Goal: Information Seeking & Learning: Learn about a topic

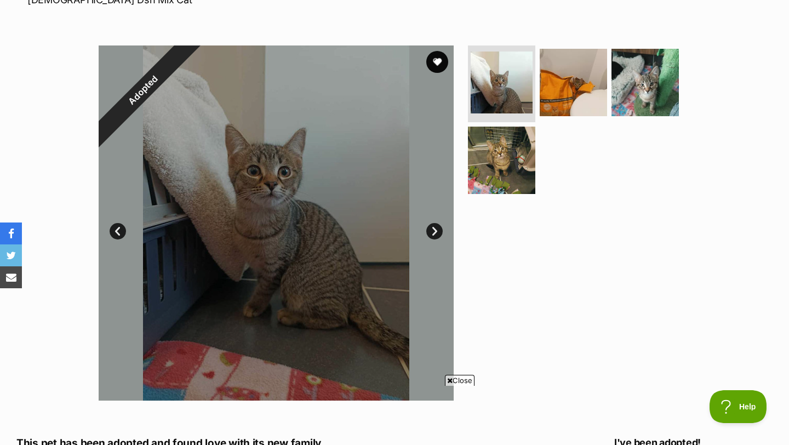
scroll to position [183, 0]
click at [434, 229] on link "Next" at bounding box center [434, 231] width 16 height 16
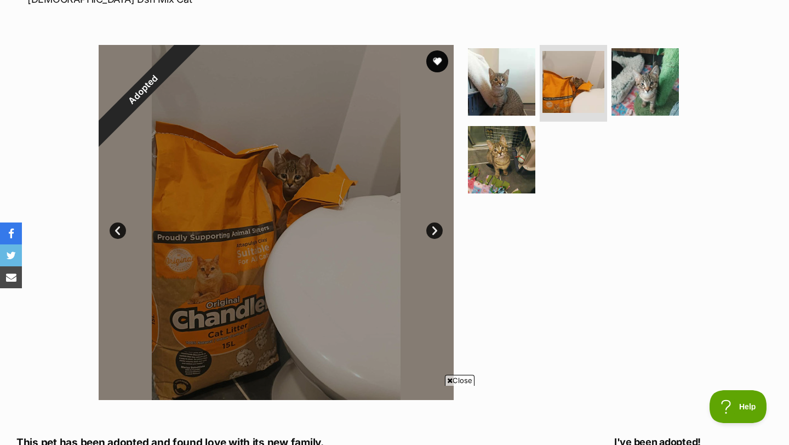
click at [434, 229] on link "Next" at bounding box center [434, 231] width 16 height 16
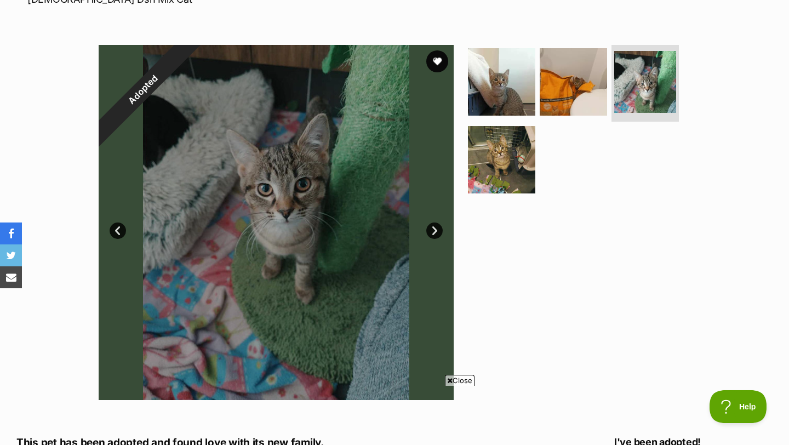
click at [434, 229] on link "Next" at bounding box center [434, 231] width 16 height 16
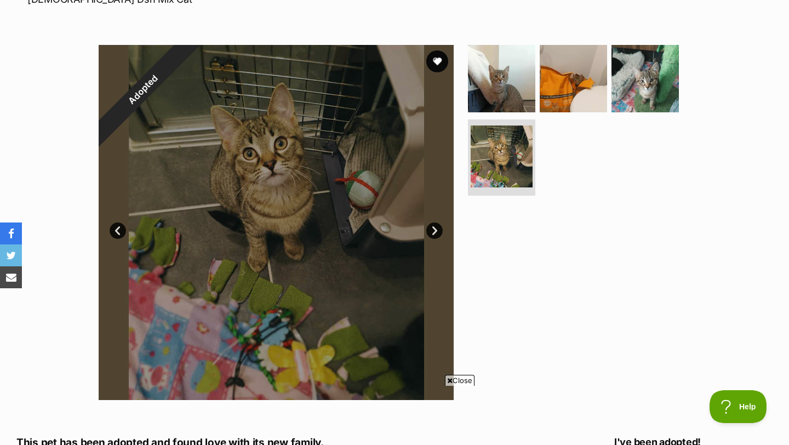
click at [434, 229] on link "Next" at bounding box center [434, 231] width 16 height 16
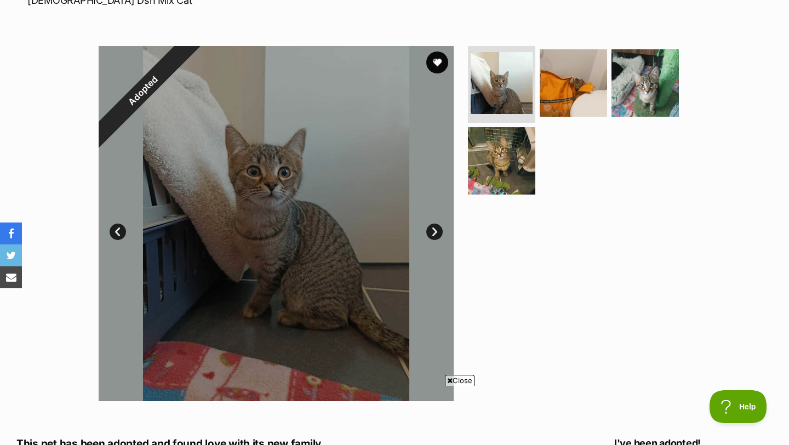
scroll to position [174, 0]
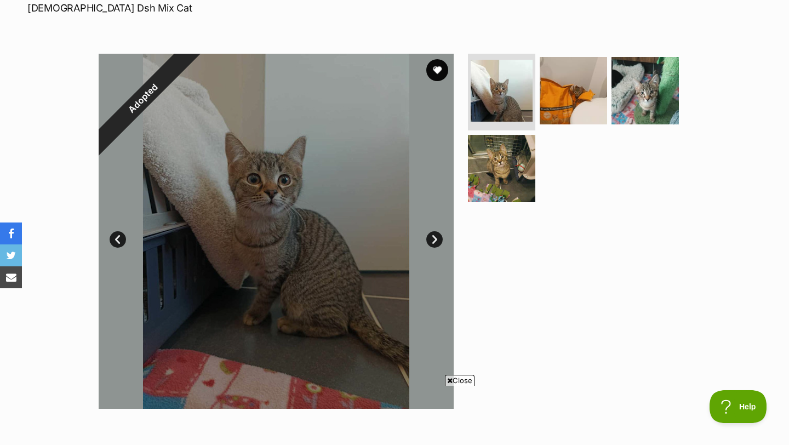
click at [436, 240] on link "Next" at bounding box center [434, 239] width 16 height 16
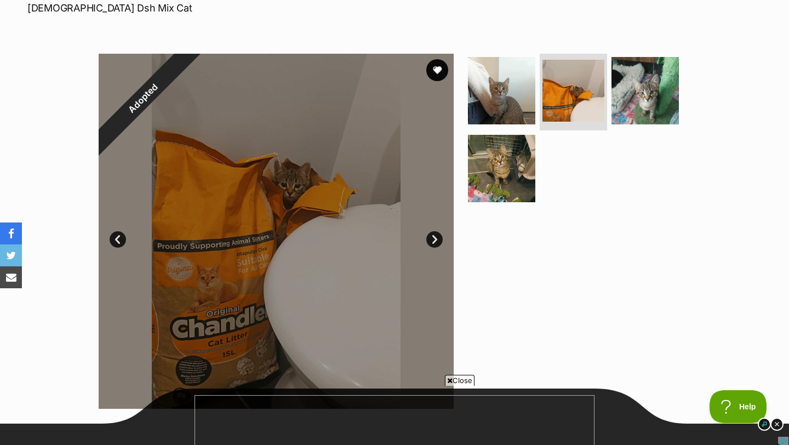
scroll to position [0, 0]
click at [436, 240] on link "Next" at bounding box center [434, 239] width 16 height 16
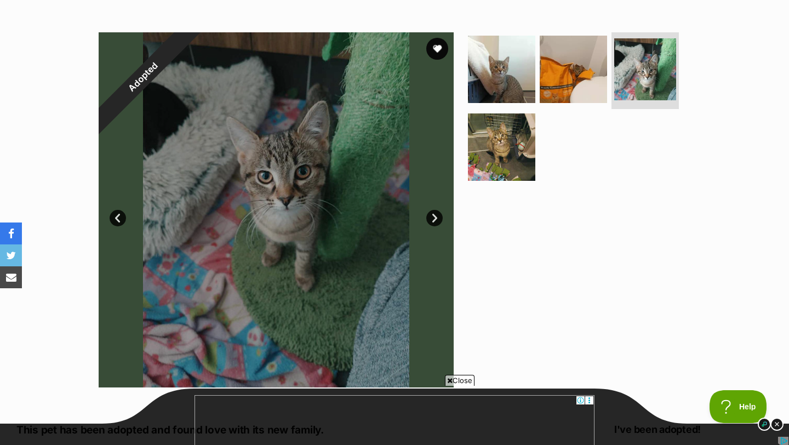
scroll to position [200, 0]
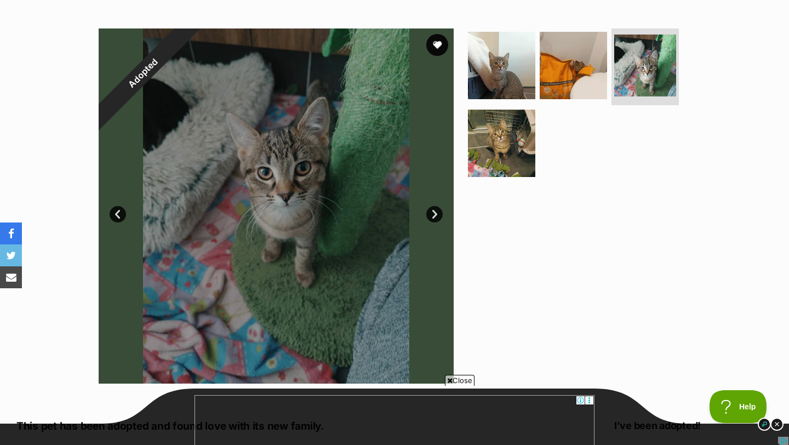
click at [431, 214] on link "Next" at bounding box center [434, 214] width 16 height 16
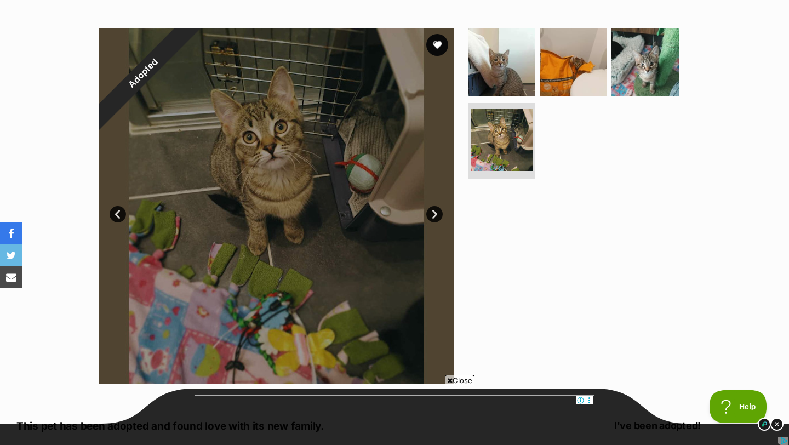
click at [431, 214] on link "Next" at bounding box center [434, 214] width 16 height 16
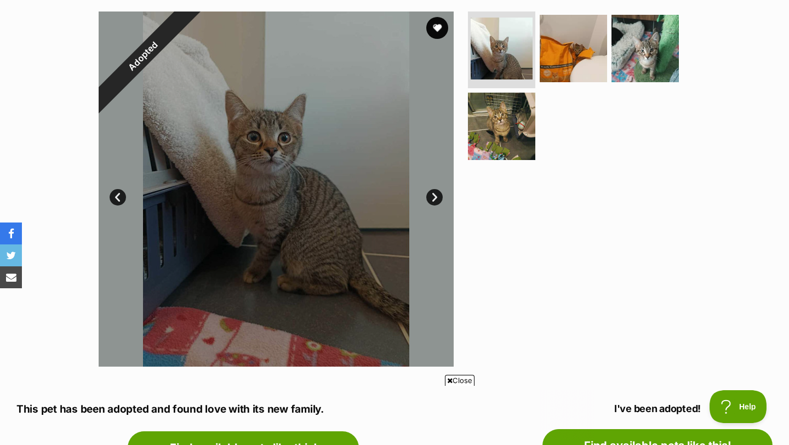
scroll to position [0, 0]
click at [635, 49] on img at bounding box center [645, 48] width 71 height 71
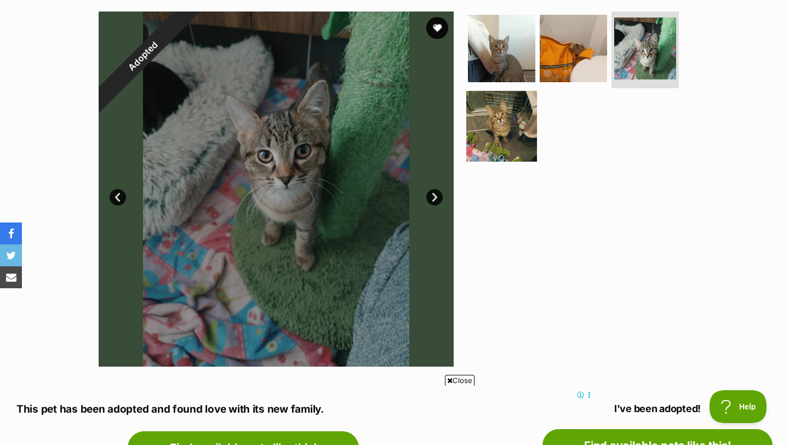
click at [518, 114] on img at bounding box center [501, 125] width 71 height 71
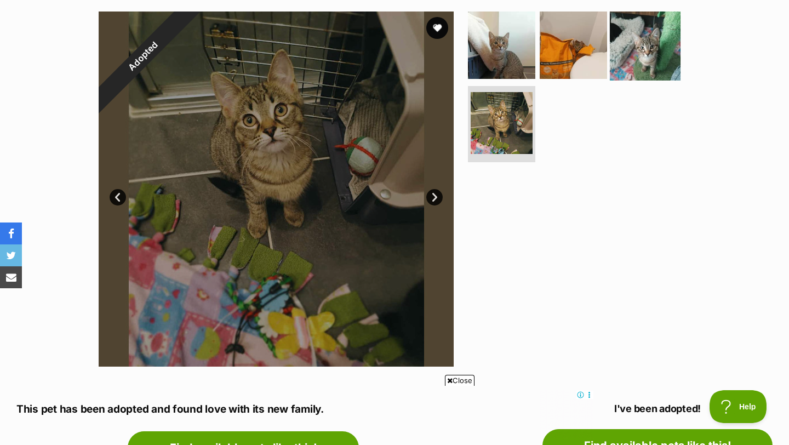
click at [658, 49] on img at bounding box center [645, 45] width 71 height 71
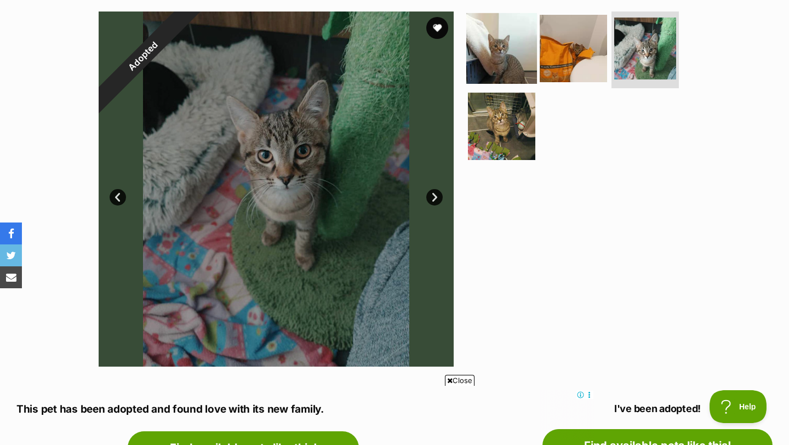
click at [506, 49] on img at bounding box center [501, 48] width 71 height 71
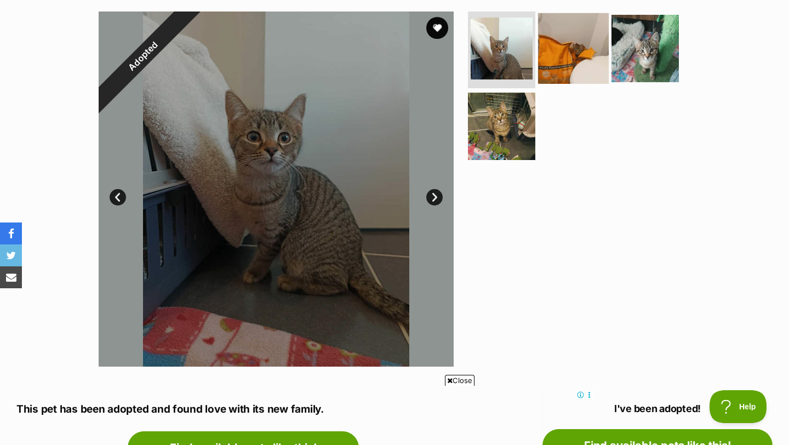
click at [568, 53] on img at bounding box center [573, 48] width 71 height 71
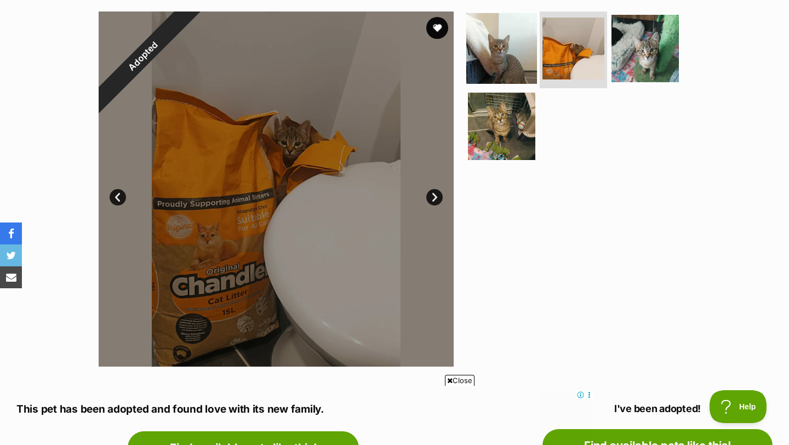
click at [512, 71] on img at bounding box center [501, 48] width 71 height 71
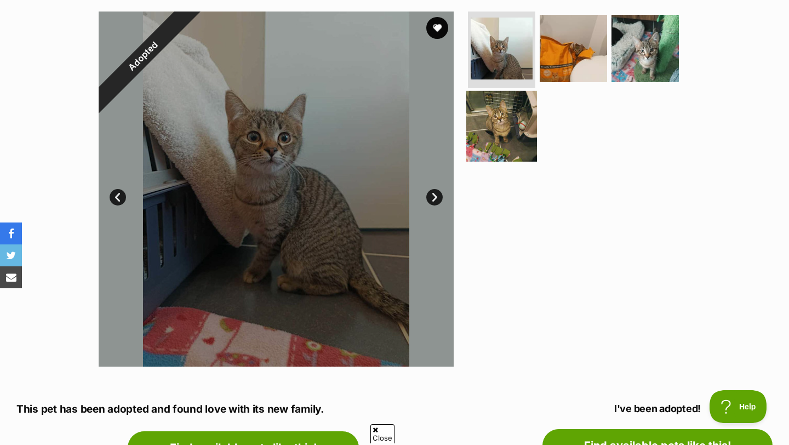
click at [512, 118] on img at bounding box center [501, 125] width 71 height 71
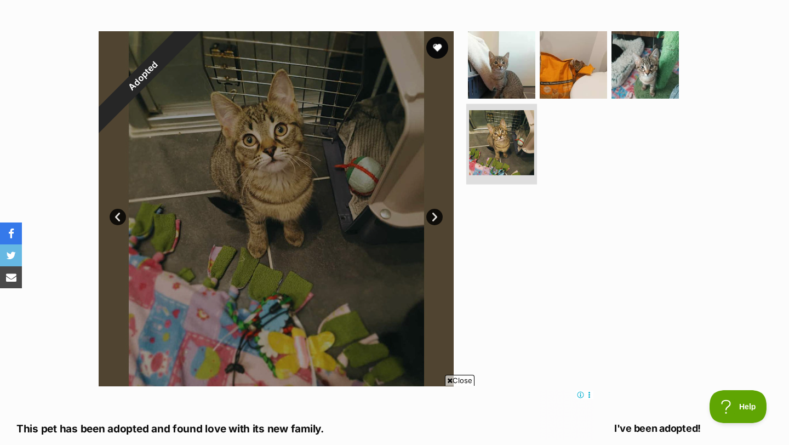
scroll to position [195, 0]
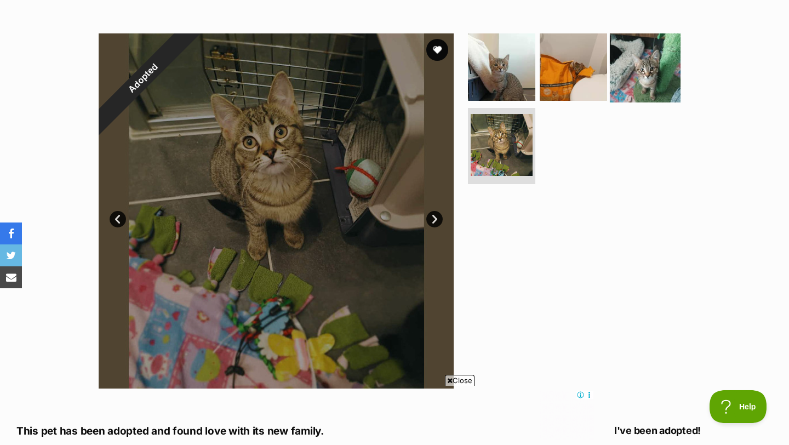
click at [642, 76] on img at bounding box center [645, 67] width 71 height 71
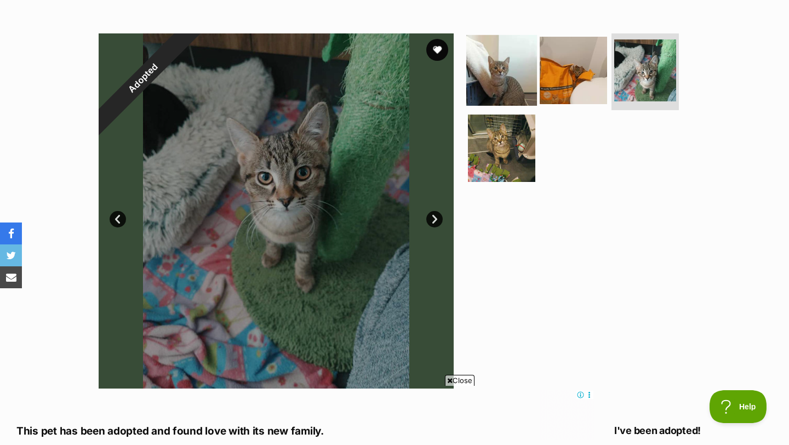
click at [508, 95] on img at bounding box center [501, 70] width 71 height 71
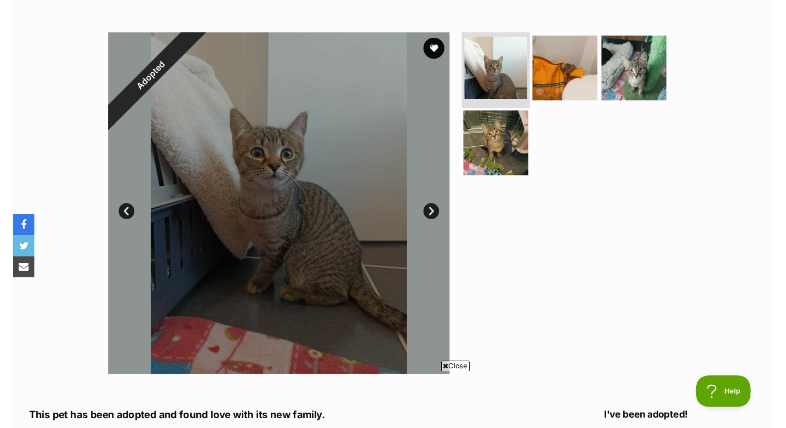
scroll to position [0, 0]
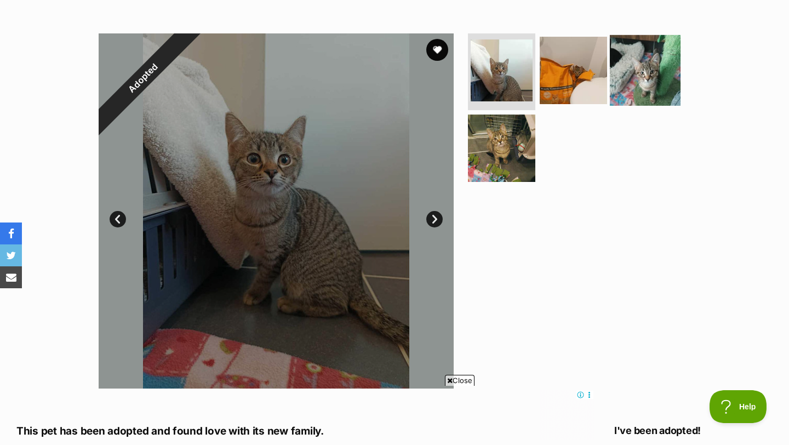
click at [639, 72] on img at bounding box center [645, 70] width 71 height 71
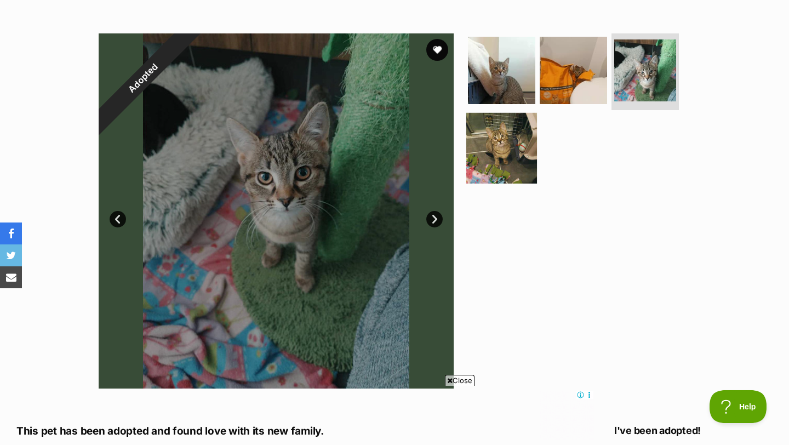
click at [520, 133] on img at bounding box center [501, 147] width 71 height 71
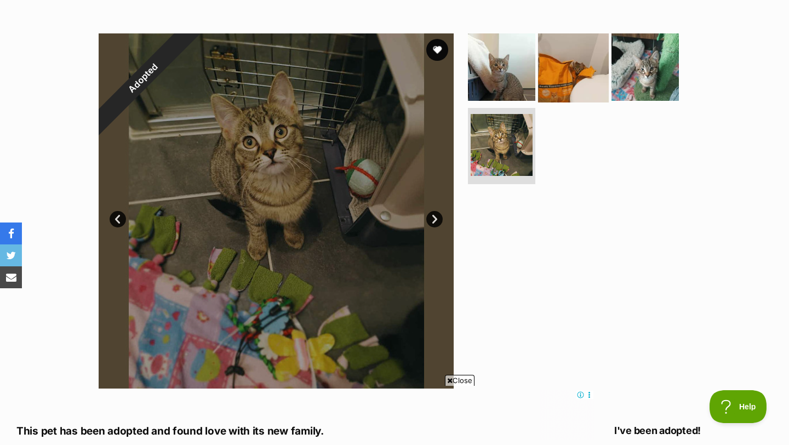
click at [569, 78] on img at bounding box center [573, 67] width 71 height 71
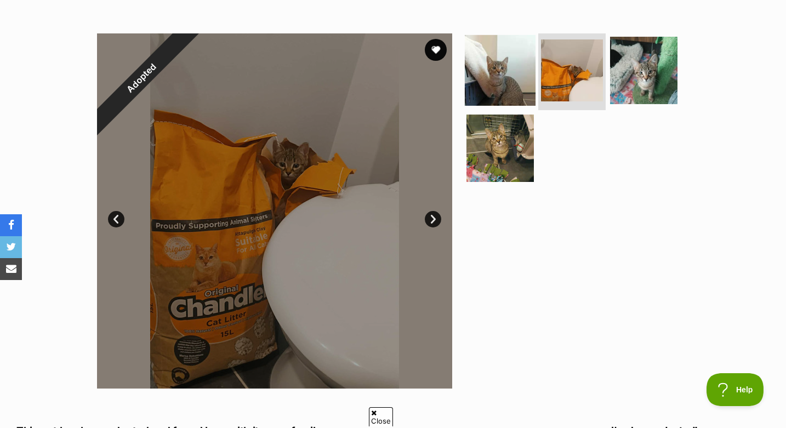
click at [494, 78] on img at bounding box center [500, 70] width 71 height 71
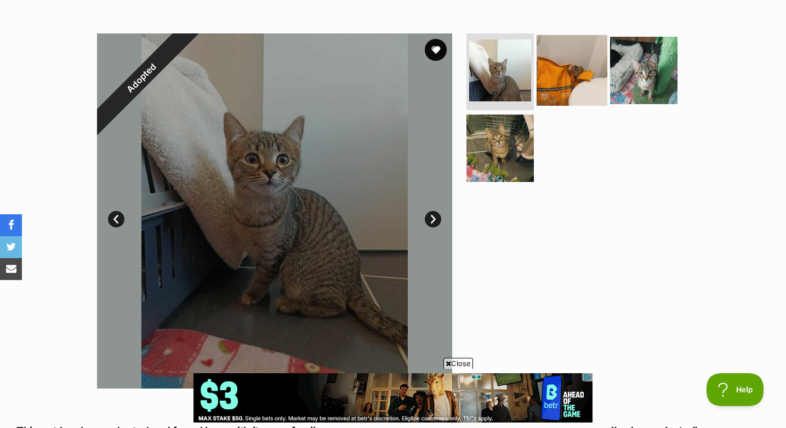
click at [578, 79] on img at bounding box center [572, 70] width 71 height 71
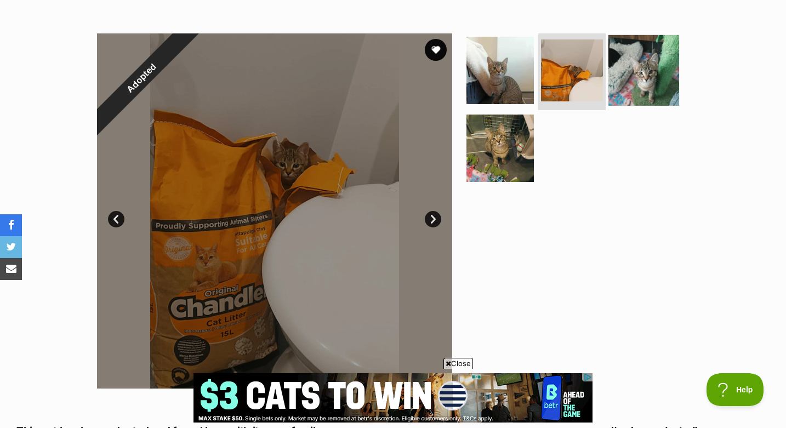
click at [641, 72] on img at bounding box center [643, 70] width 71 height 71
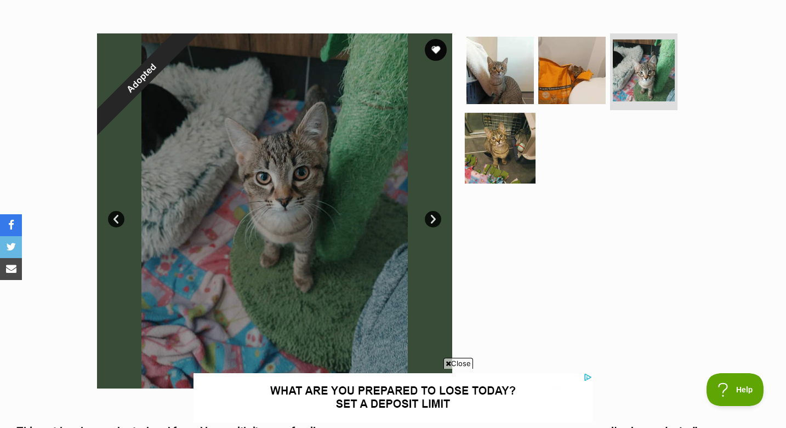
click at [498, 154] on img at bounding box center [500, 147] width 71 height 71
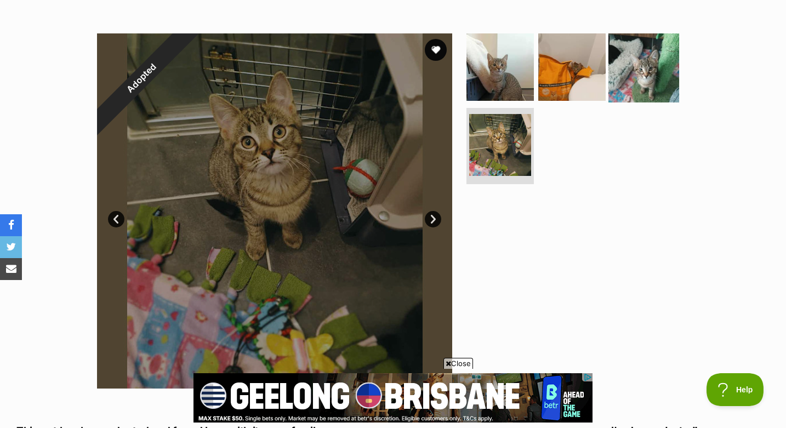
click at [632, 70] on img at bounding box center [643, 67] width 71 height 71
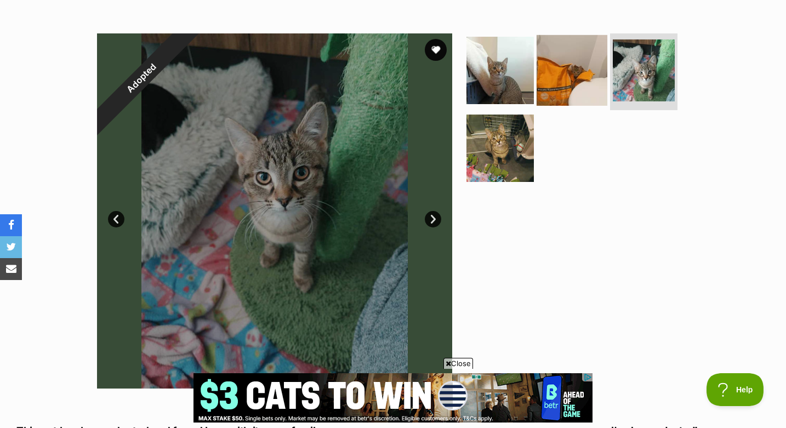
click at [548, 75] on img at bounding box center [572, 70] width 71 height 71
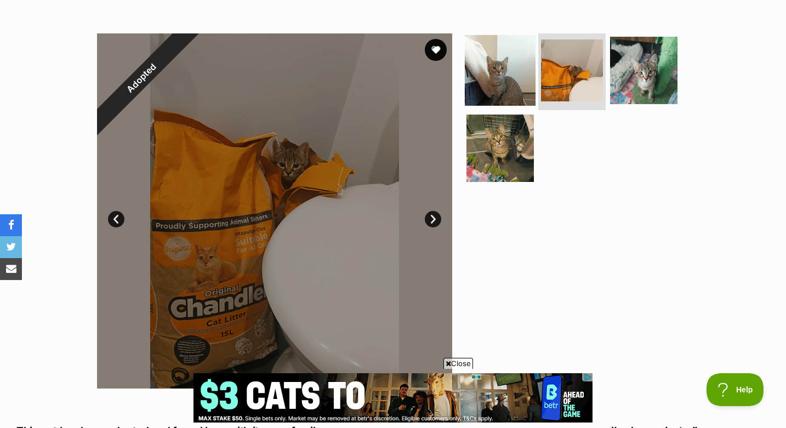
click at [505, 70] on img at bounding box center [500, 70] width 71 height 71
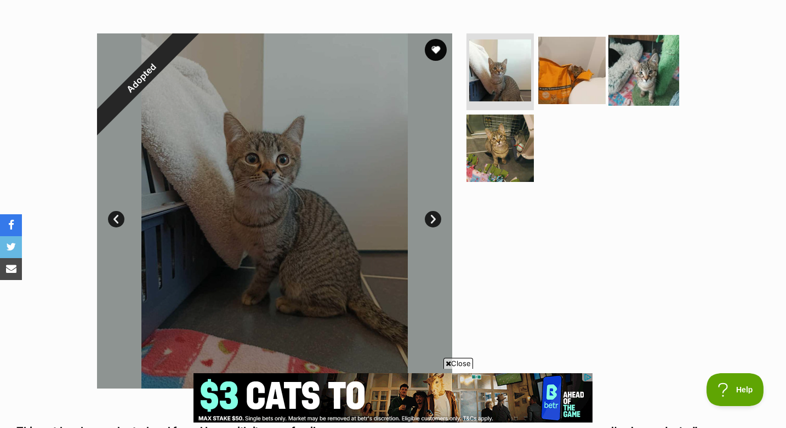
click at [648, 86] on img at bounding box center [643, 70] width 71 height 71
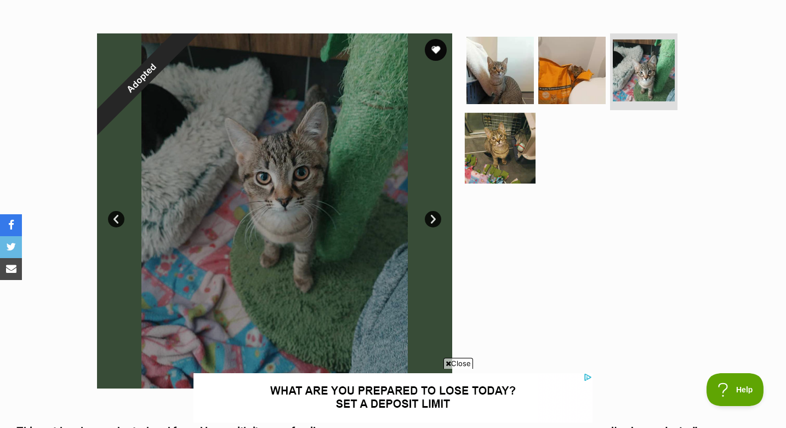
click at [502, 141] on img at bounding box center [500, 147] width 71 height 71
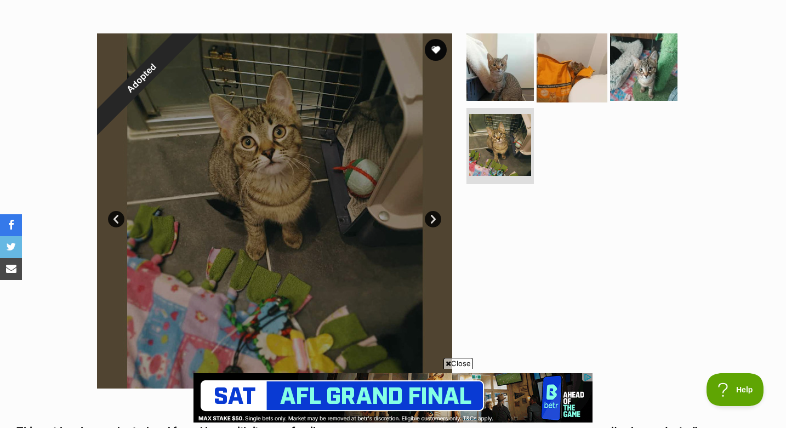
click at [585, 67] on img at bounding box center [572, 67] width 71 height 71
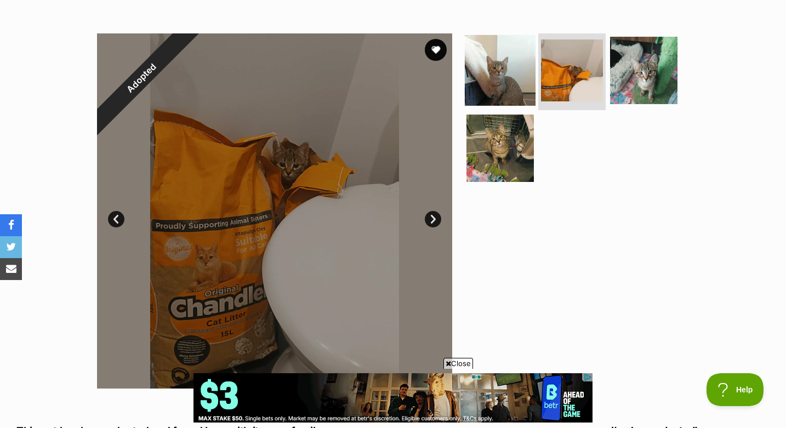
click at [492, 75] on img at bounding box center [500, 70] width 71 height 71
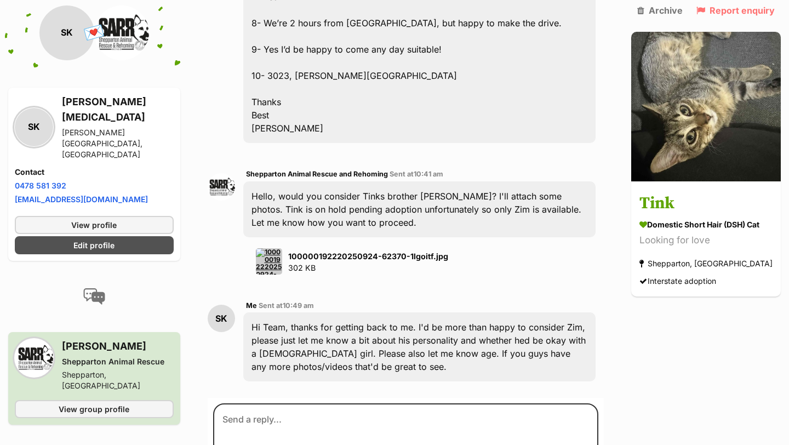
scroll to position [1582, 0]
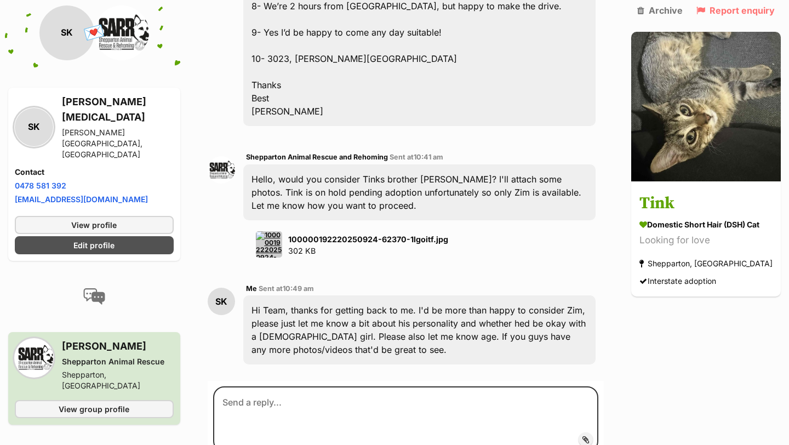
click at [266, 231] on img at bounding box center [269, 244] width 26 height 26
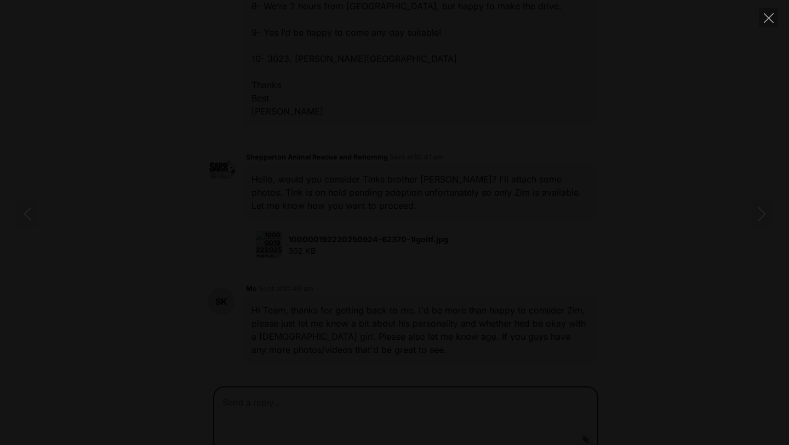
click at [266, 223] on div at bounding box center [394, 223] width 789 height 0
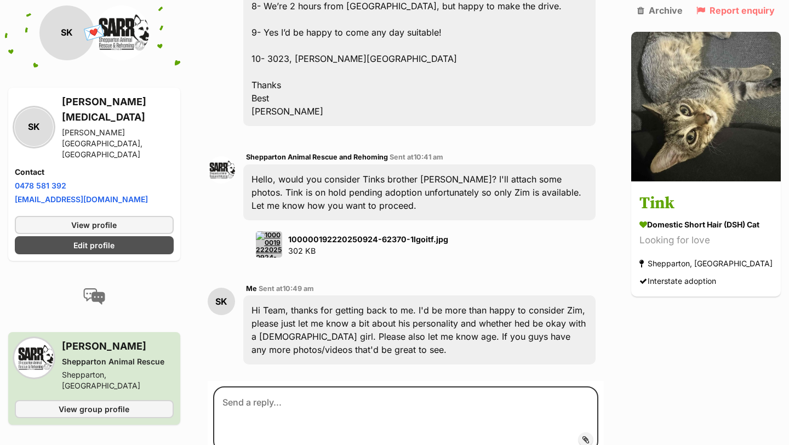
click at [266, 231] on img at bounding box center [269, 244] width 26 height 26
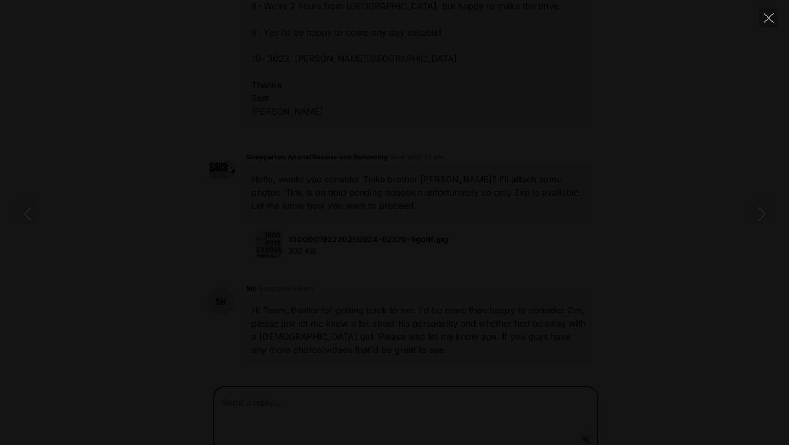
click at [266, 223] on div at bounding box center [394, 223] width 789 height 0
